Goal: Find specific page/section: Find specific page/section

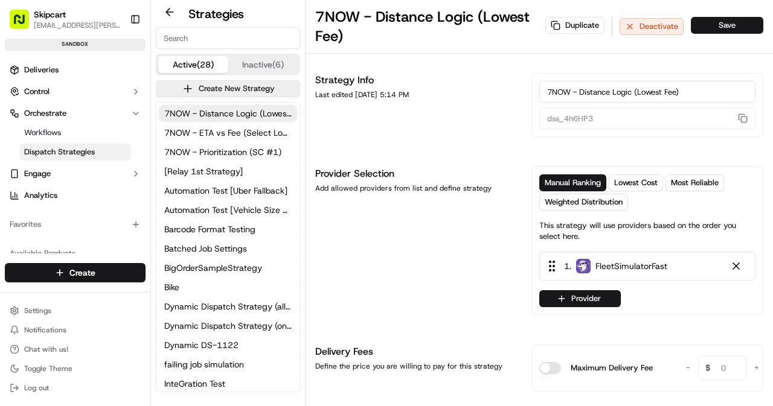
click at [187, 38] on input at bounding box center [228, 38] width 144 height 22
click at [199, 229] on span "Barcode Format Testing" at bounding box center [209, 229] width 91 height 12
